Goal: Information Seeking & Learning: Learn about a topic

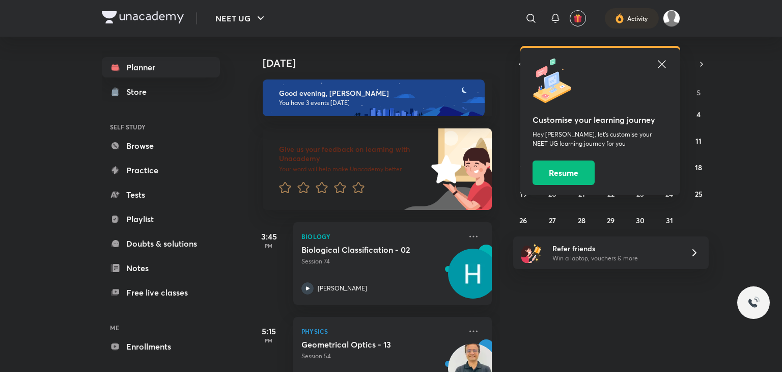
click at [664, 65] on icon at bounding box center [662, 64] width 12 height 12
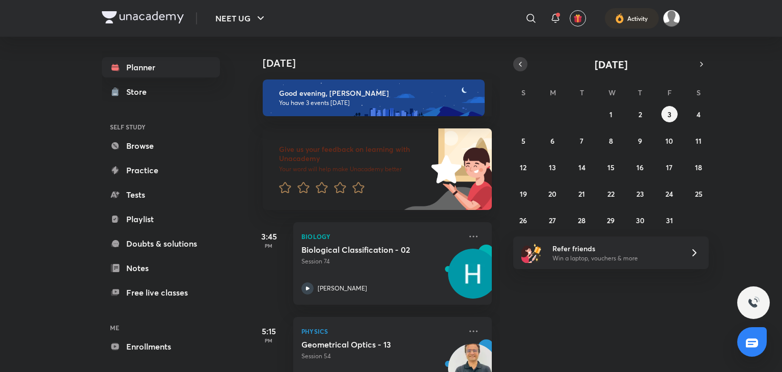
click at [518, 60] on icon "button" at bounding box center [520, 64] width 8 height 9
click at [505, 62] on div "[DATE] Good evening, [PERSON_NAME] You have 3 events [DATE] Give us your feedba…" at bounding box center [513, 204] width 531 height 335
click at [705, 65] on icon "button" at bounding box center [701, 64] width 8 height 9
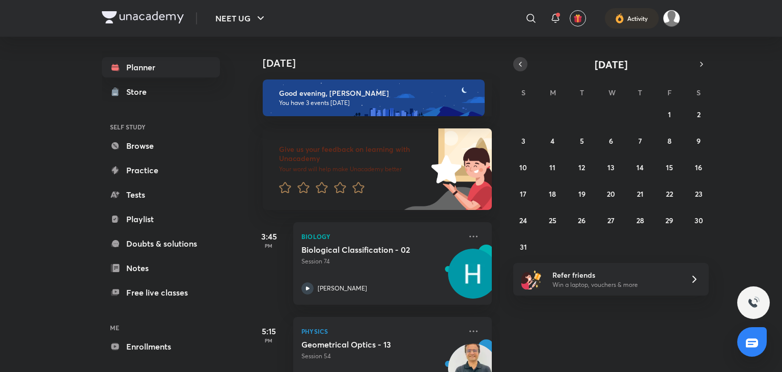
click at [521, 66] on icon "button" at bounding box center [520, 64] width 2 height 4
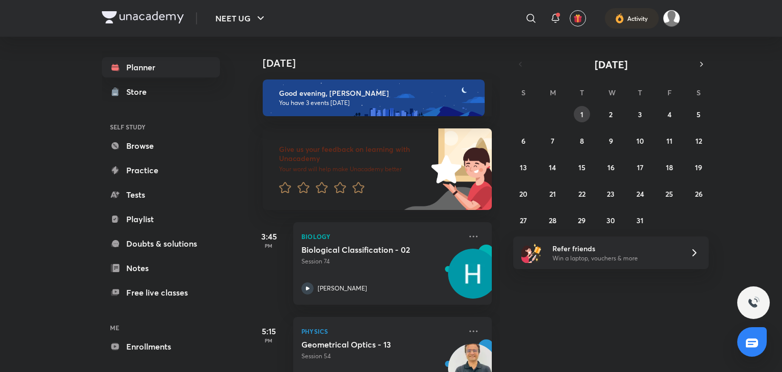
click at [577, 115] on button "1" at bounding box center [582, 114] width 16 height 16
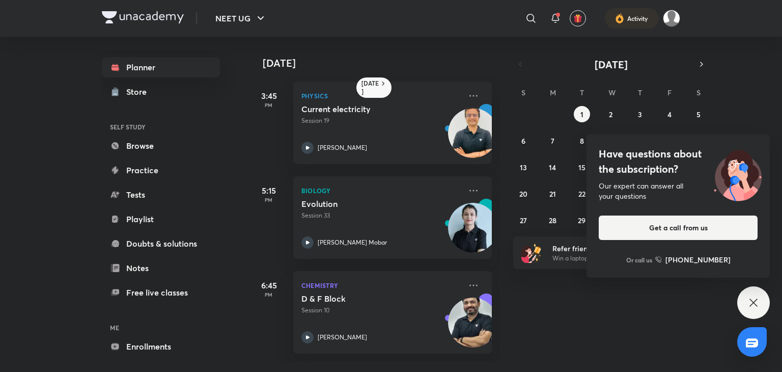
click at [749, 307] on icon at bounding box center [753, 302] width 12 height 12
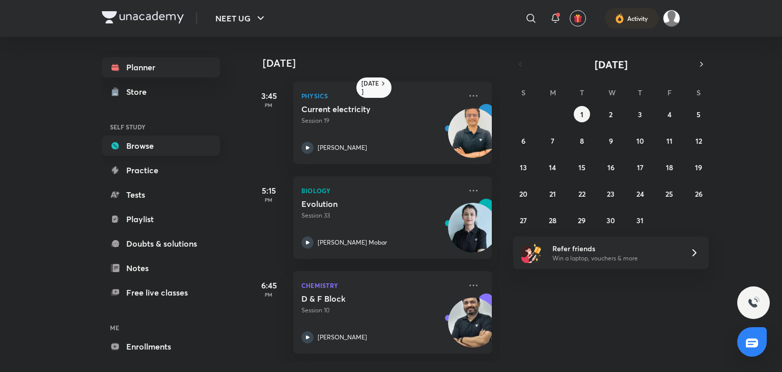
click at [150, 144] on link "Browse" at bounding box center [161, 145] width 118 height 20
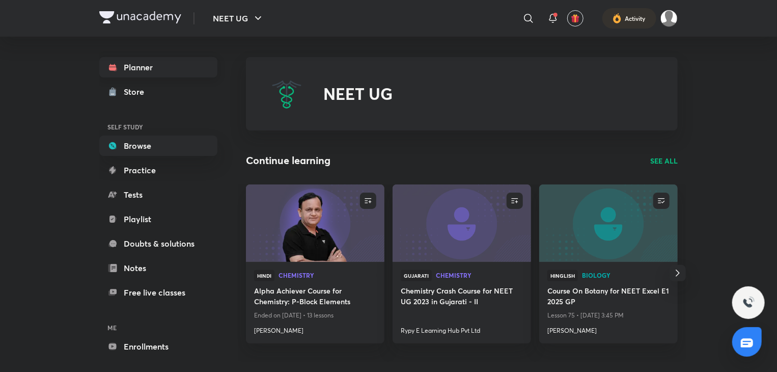
click at [147, 71] on link "Planner" at bounding box center [158, 67] width 118 height 20
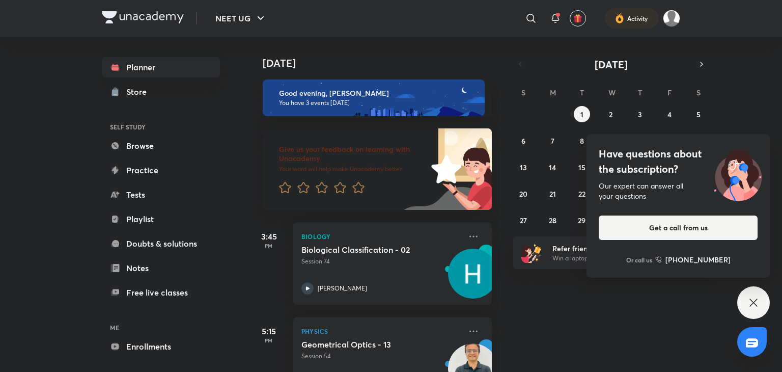
click at [753, 303] on icon at bounding box center [753, 302] width 12 height 12
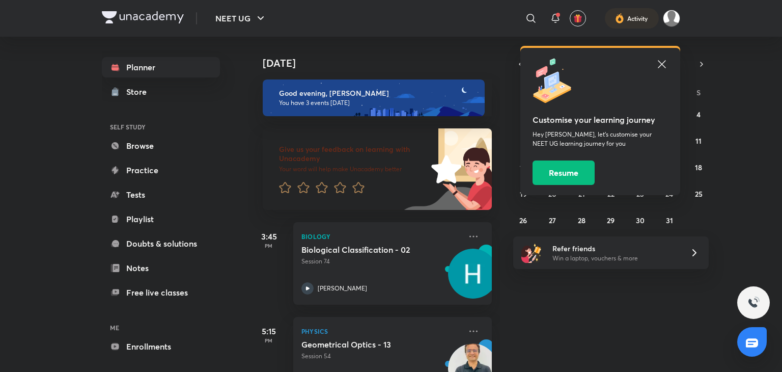
click at [661, 67] on icon at bounding box center [662, 64] width 12 height 12
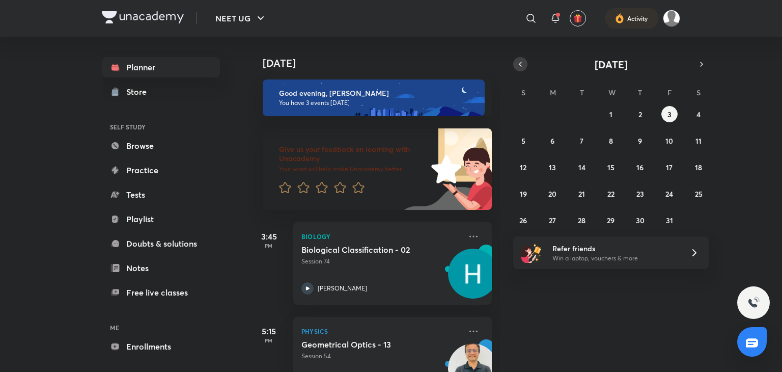
click at [518, 59] on button "button" at bounding box center [520, 64] width 14 height 14
click at [518, 60] on icon "button" at bounding box center [520, 64] width 8 height 9
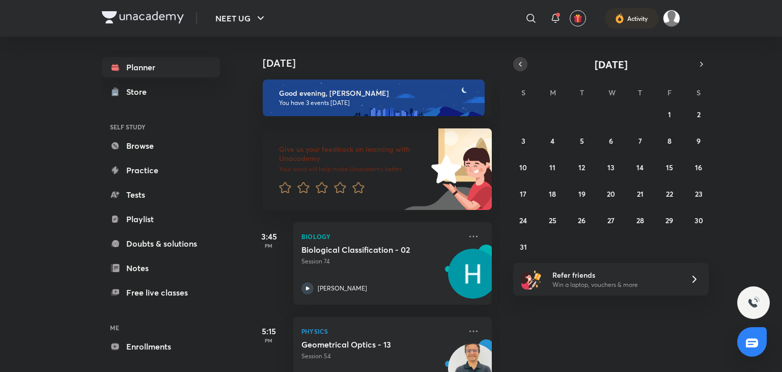
click at [516, 62] on icon "button" at bounding box center [520, 64] width 8 height 9
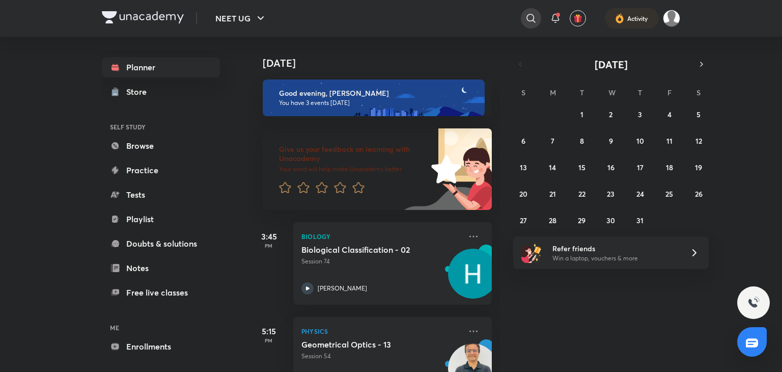
click at [532, 16] on icon at bounding box center [531, 18] width 12 height 12
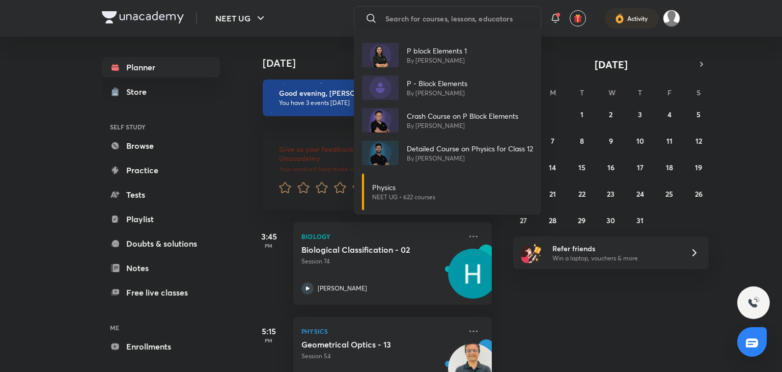
click at [580, 319] on div "P block Elements 1 By Anushka Choudhary P - Block Elements By Gudla Sai Prasad …" at bounding box center [391, 186] width 782 height 372
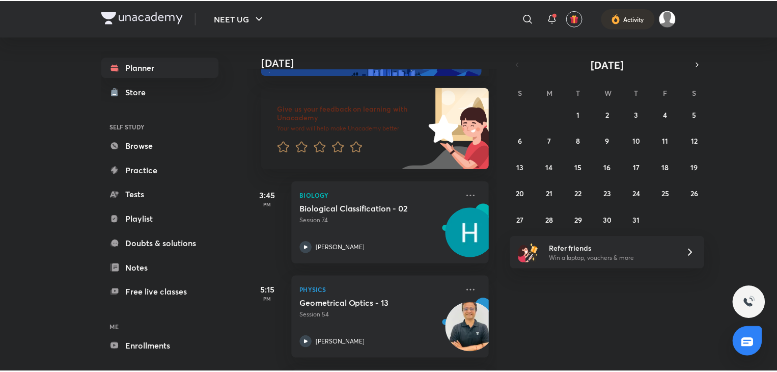
scroll to position [40, 0]
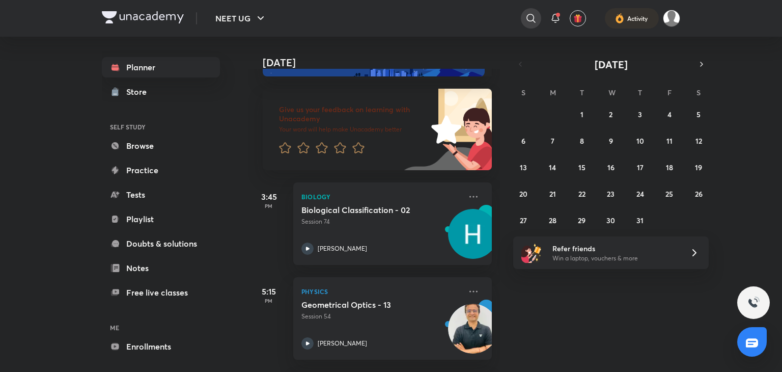
click at [528, 21] on icon at bounding box center [531, 18] width 12 height 12
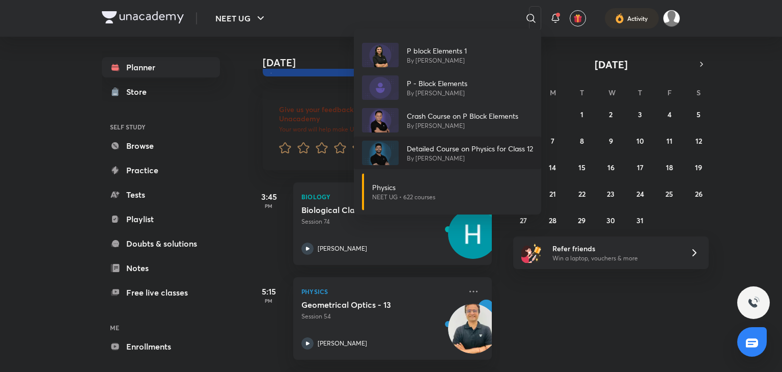
click at [431, 154] on p "By Prateek Jain" at bounding box center [470, 158] width 126 height 9
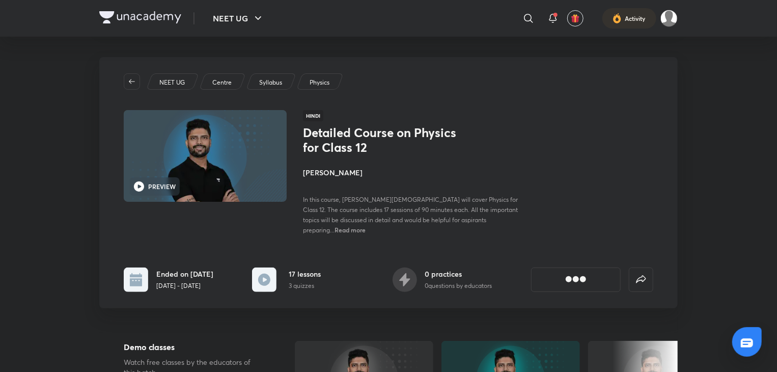
click at [192, 164] on img at bounding box center [205, 156] width 166 height 94
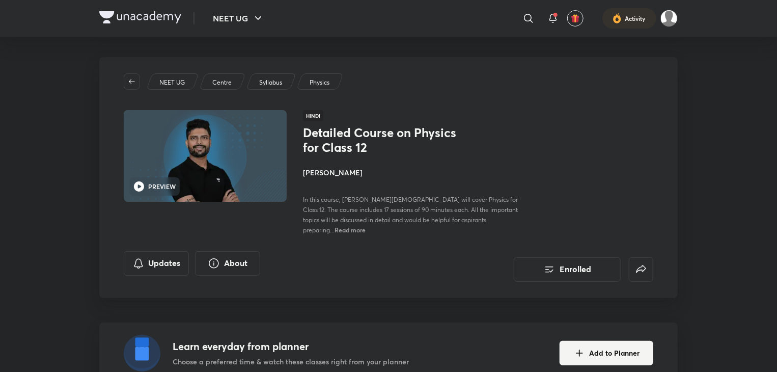
click at [192, 164] on img at bounding box center [205, 156] width 166 height 94
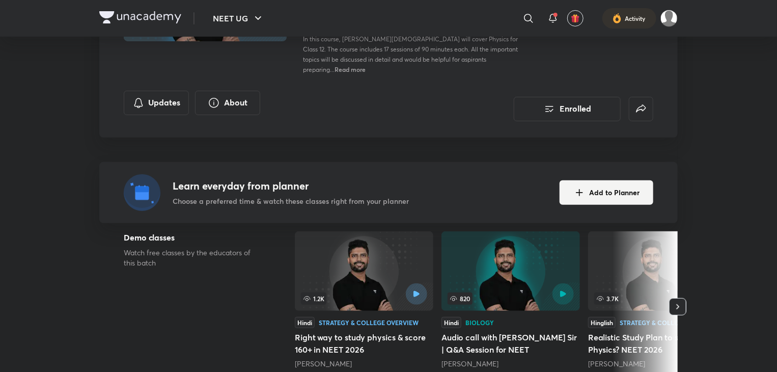
scroll to position [181, 0]
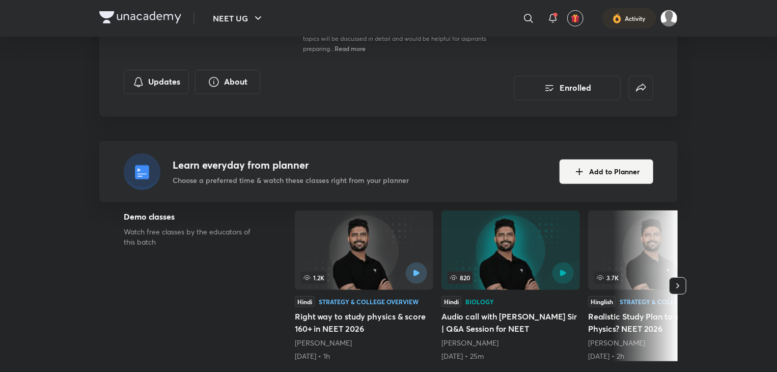
click at [678, 280] on icon "button" at bounding box center [677, 285] width 10 height 10
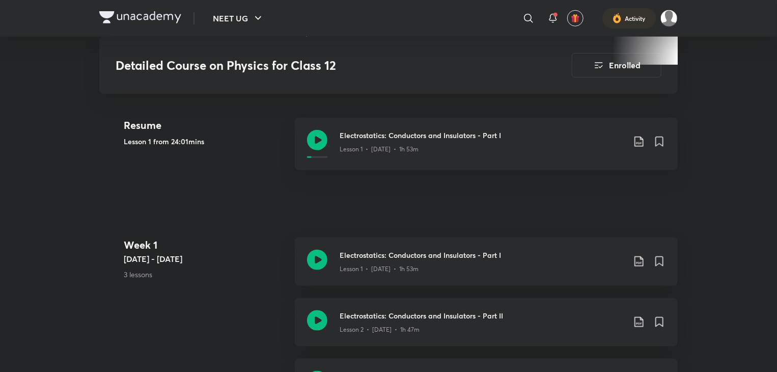
scroll to position [477, 0]
click at [318, 130] on icon at bounding box center [317, 140] width 20 height 20
